Goal: Task Accomplishment & Management: Use online tool/utility

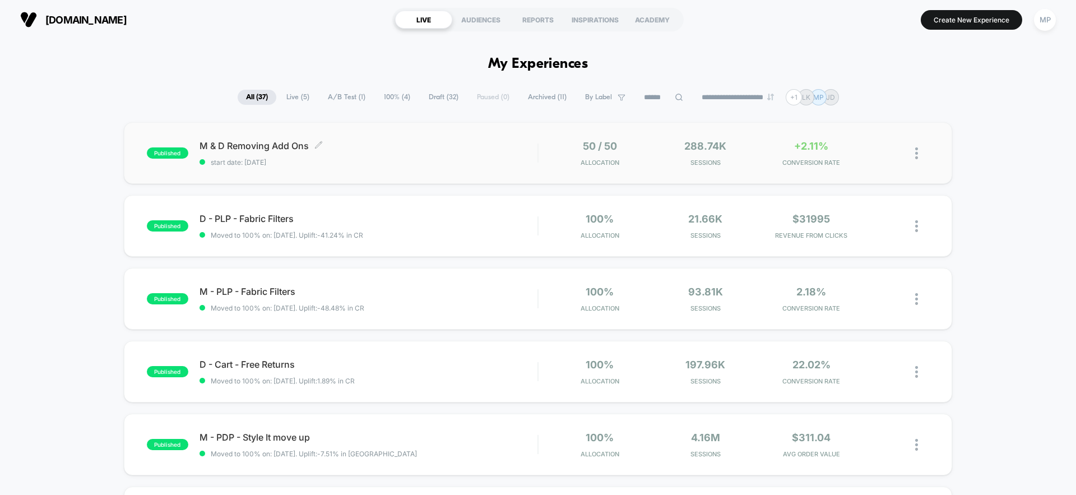
click at [444, 155] on div "M & D Removing Add Ons Click to edit experience details Click to edit experienc…" at bounding box center [368, 153] width 338 height 26
click at [433, 100] on span "Draft ( 32 )" at bounding box center [443, 97] width 46 height 15
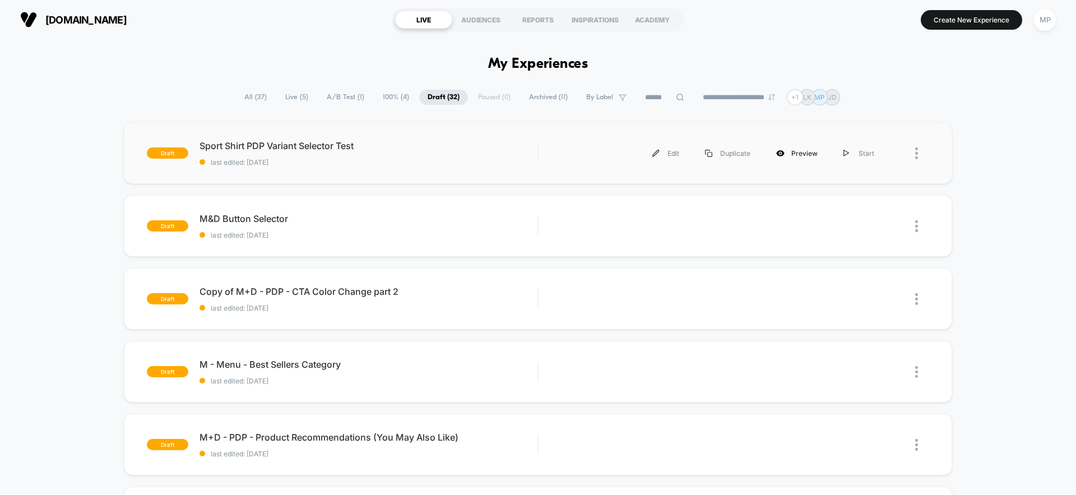
click at [789, 156] on div "Preview" at bounding box center [796, 153] width 67 height 25
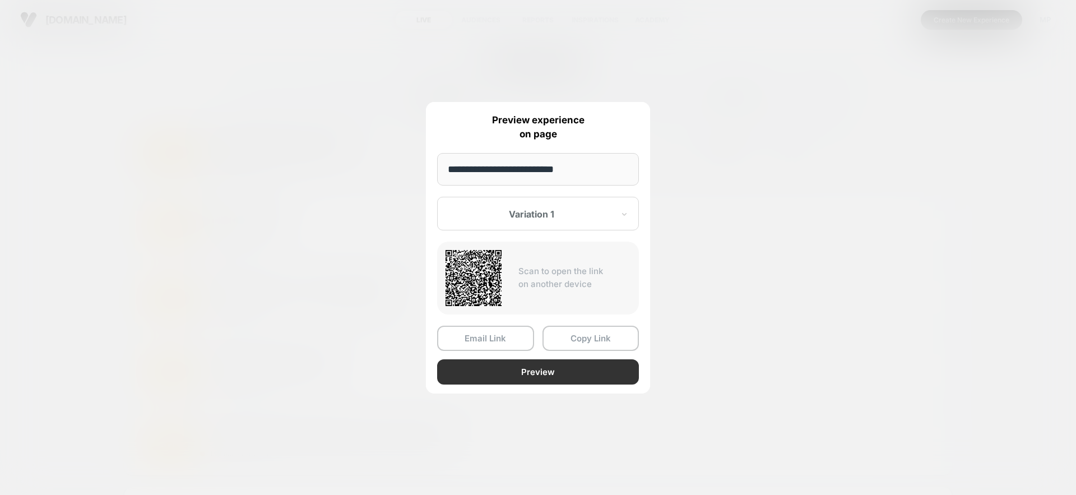
click at [548, 376] on button "Preview" at bounding box center [538, 371] width 202 height 25
